Goal: Information Seeking & Learning: Check status

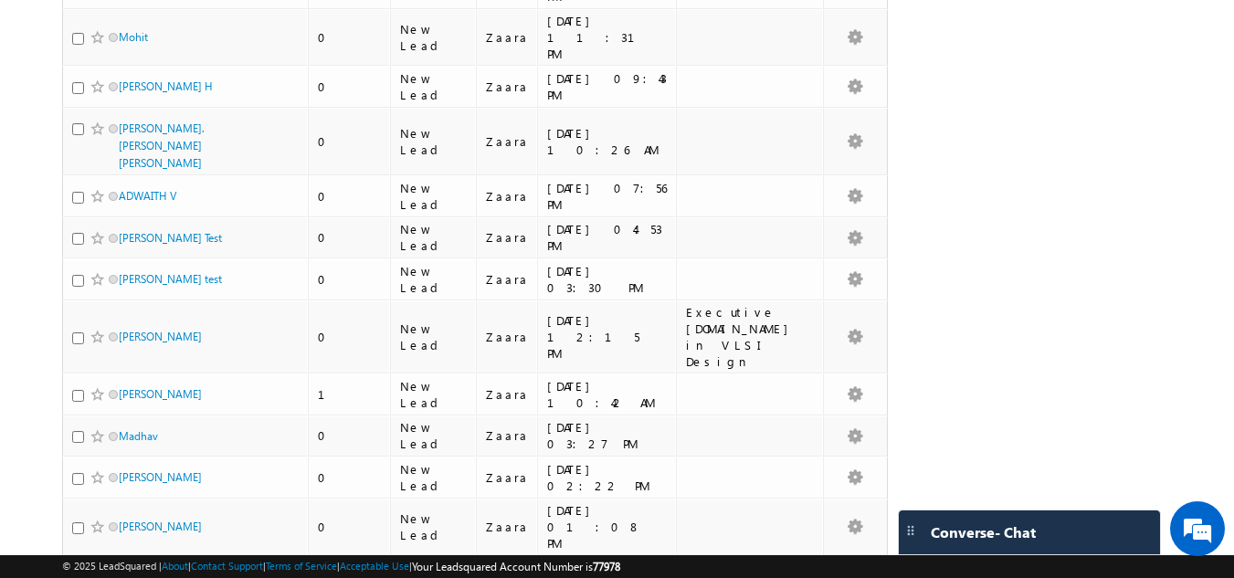
scroll to position [103, 0]
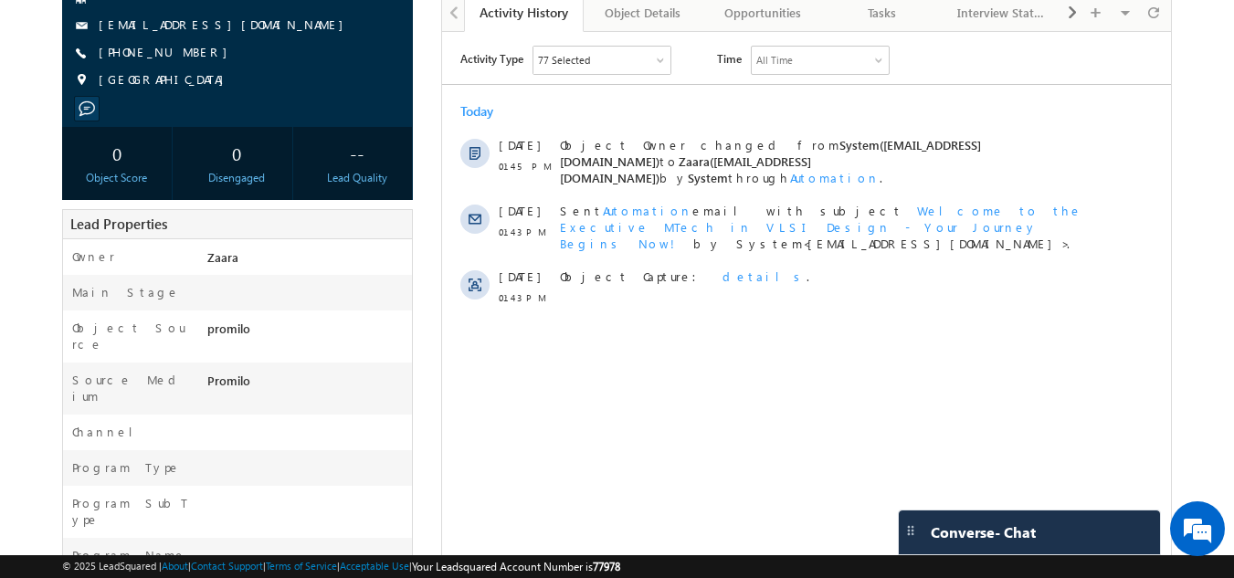
scroll to position [176, 0]
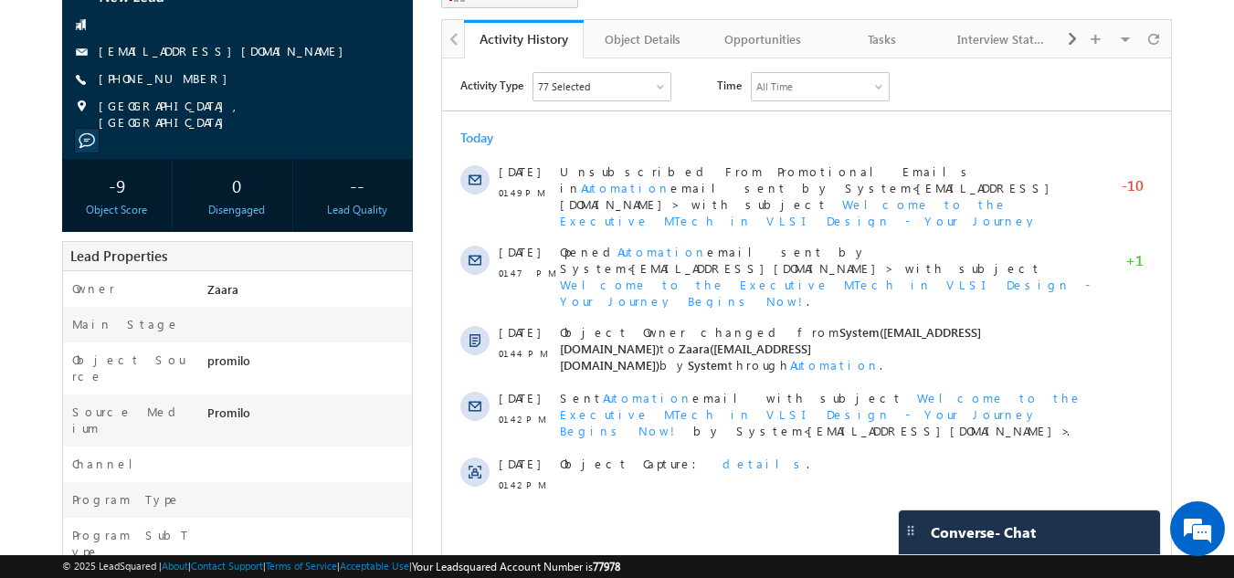
scroll to position [85, 0]
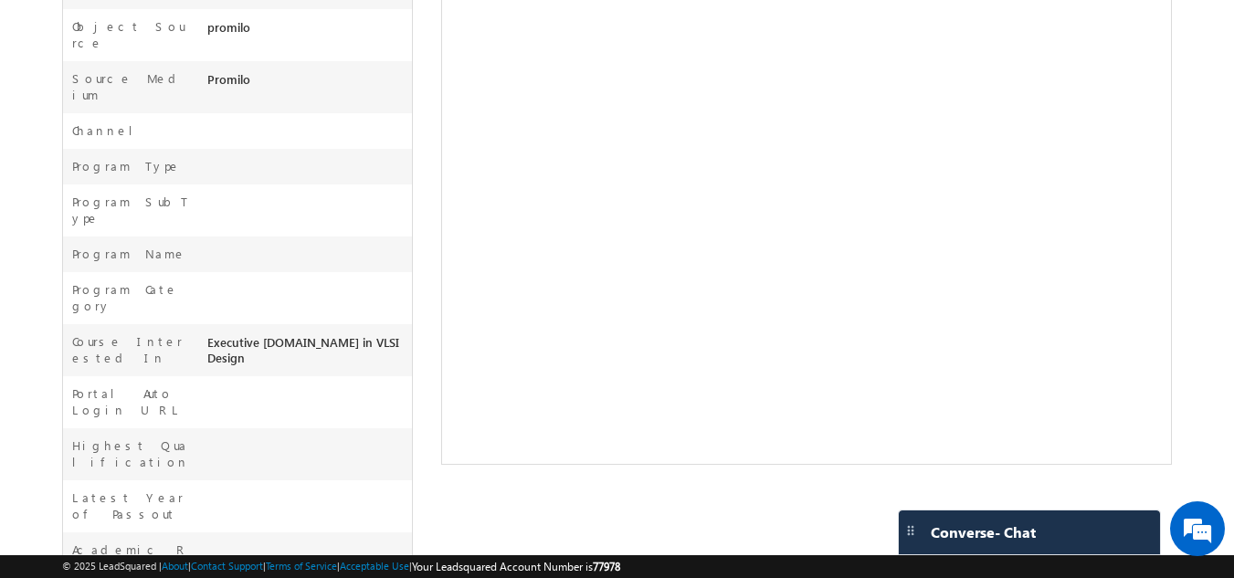
scroll to position [176, 0]
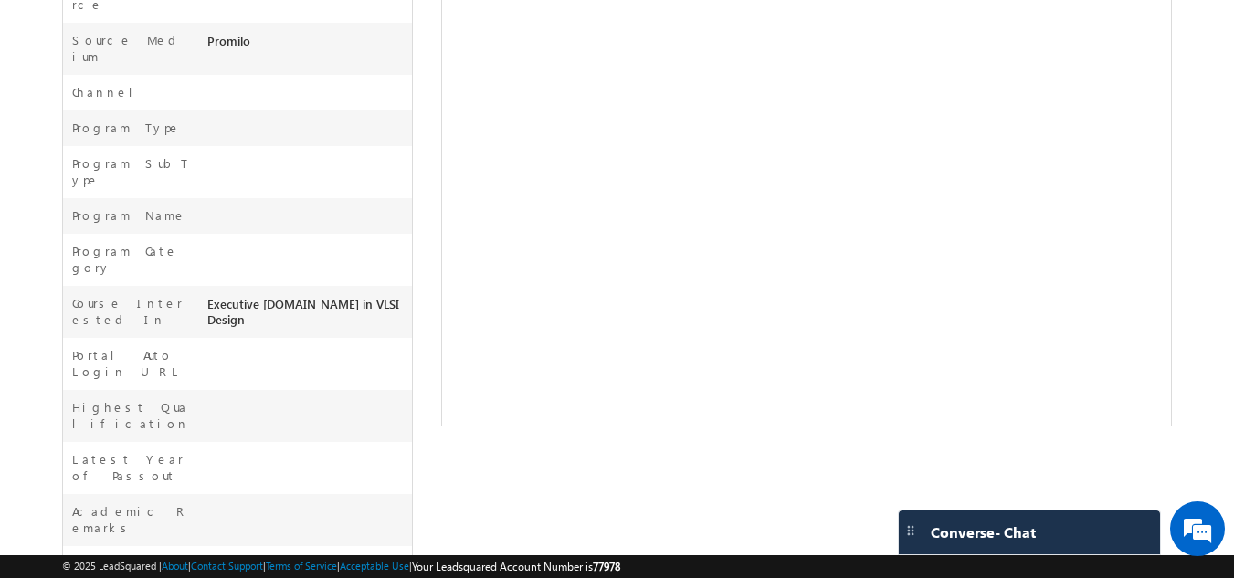
scroll to position [633, 0]
